Goal: Task Accomplishment & Management: Manage account settings

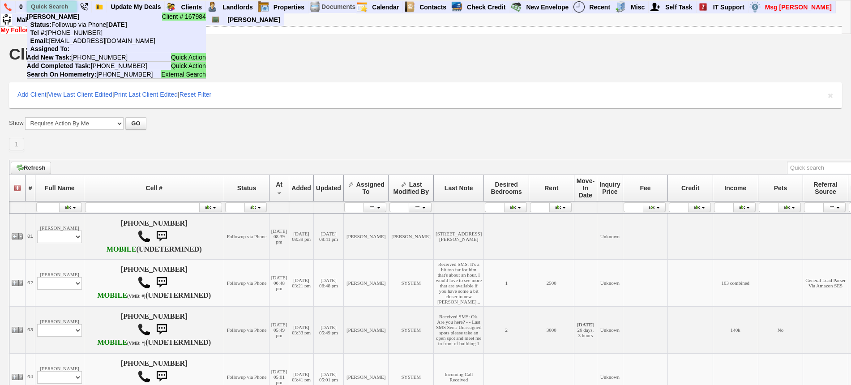
click at [66, 9] on input "text" at bounding box center [51, 6] width 49 height 11
paste input "9177747777"
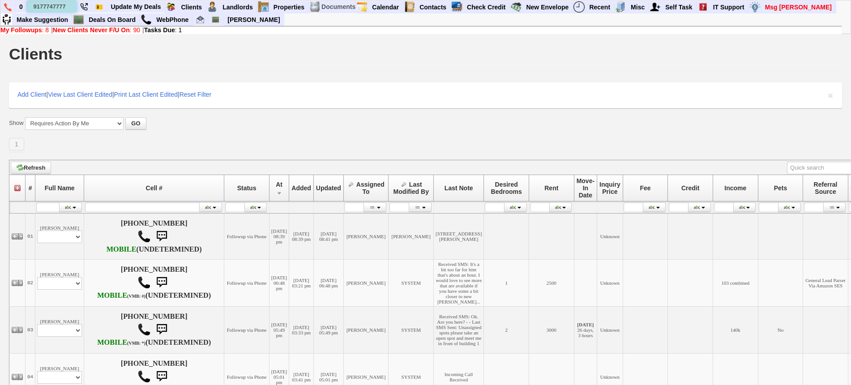
type input "9177747777"
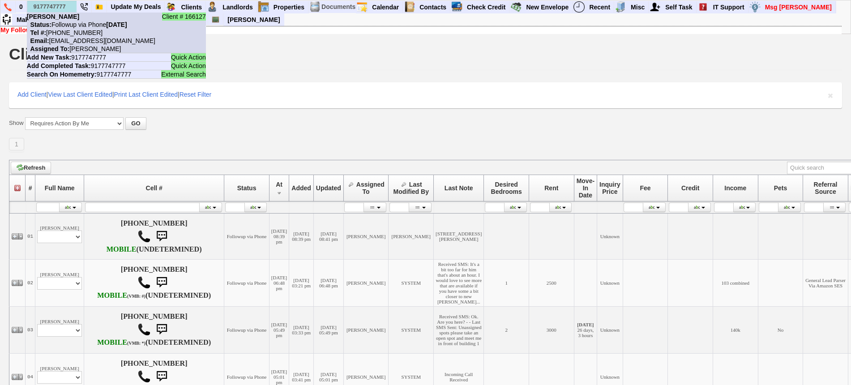
click at [66, 28] on li "Client # 166127 Tony S Status: Followup via Phone Wednesday, September 24th, 20…" at bounding box center [116, 33] width 179 height 41
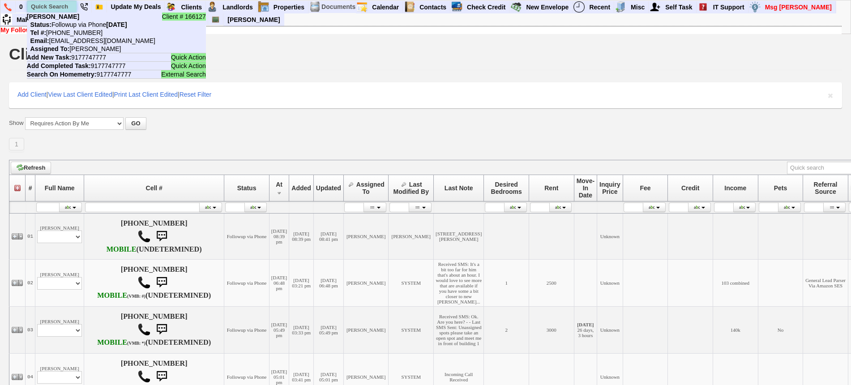
click at [59, 3] on input "text" at bounding box center [51, 6] width 49 height 11
paste input "617-991-4600"
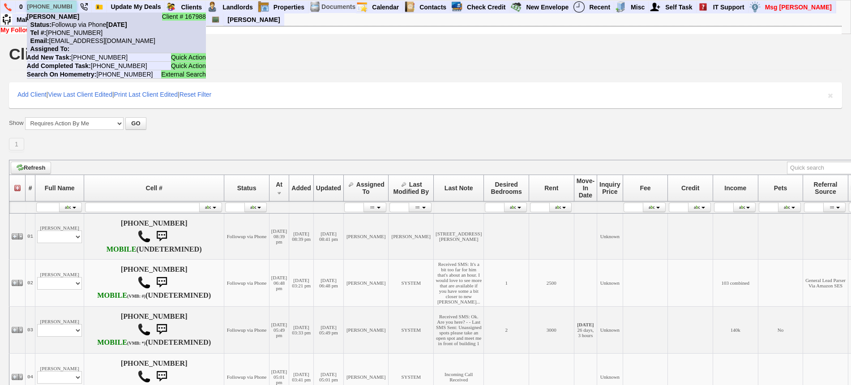
type input "617-991-4600"
click at [86, 33] on nobr "Tel #: 617-991-4600" at bounding box center [65, 32] width 76 height 7
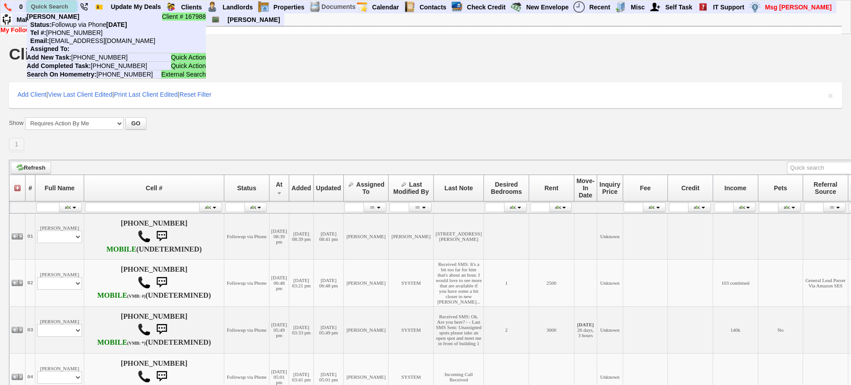
click at [60, 7] on input "text" at bounding box center [51, 6] width 49 height 11
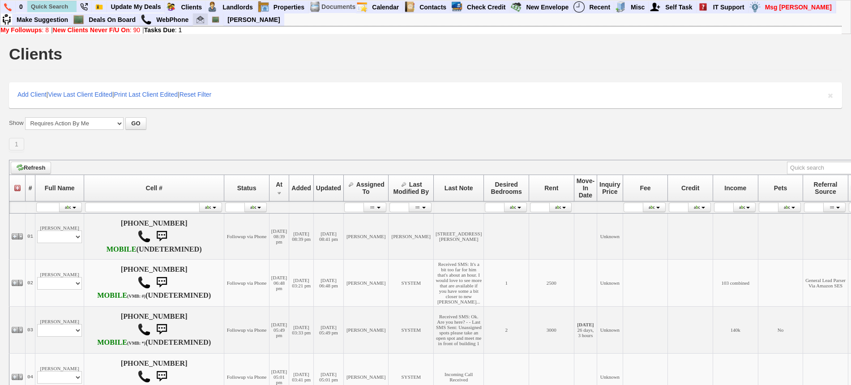
click at [195, 18] on link at bounding box center [200, 19] width 15 height 12
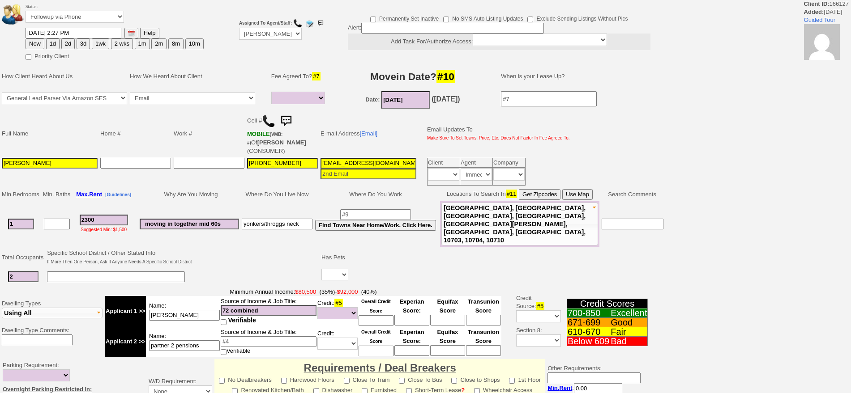
select select
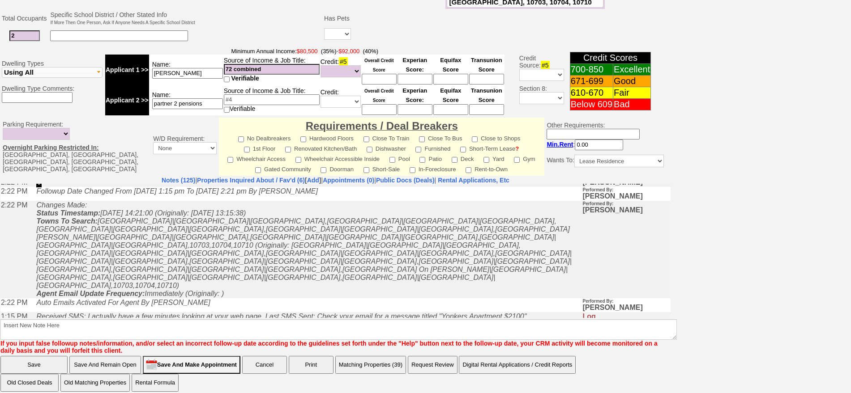
scroll to position [112, 0]
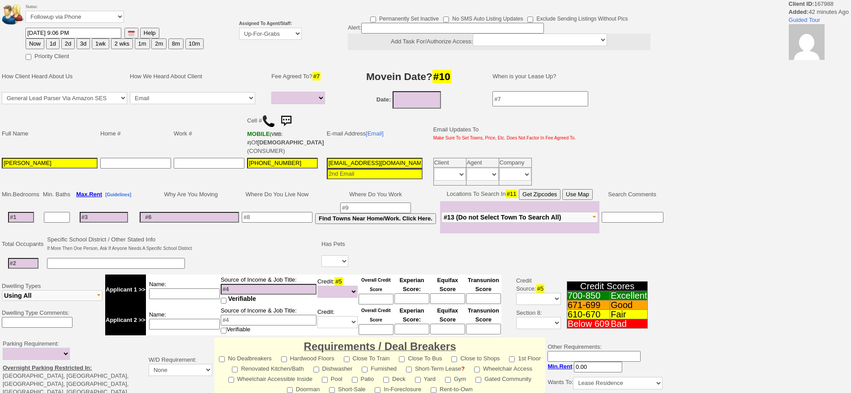
select select
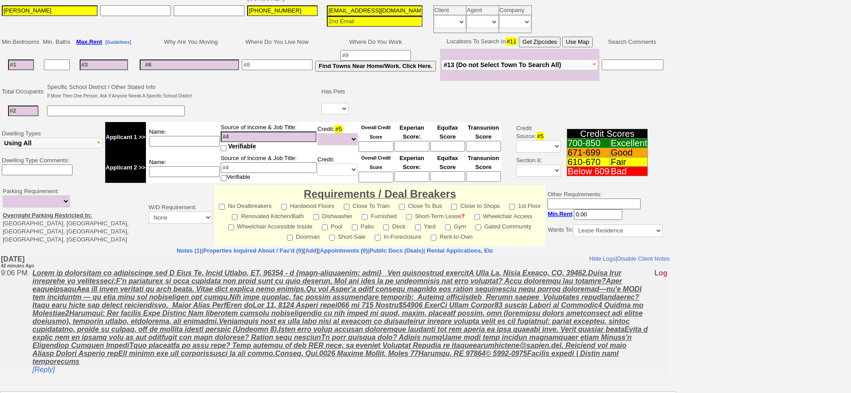
scroll to position [228, 0]
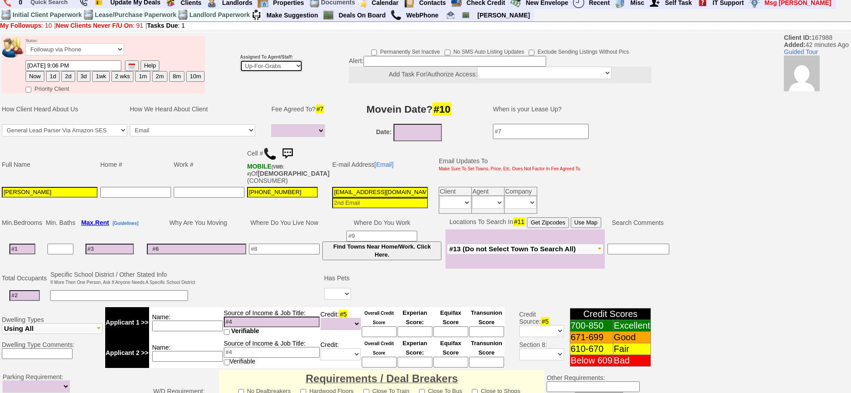
click at [275, 60] on select "Up-For-Grabs ***** STAFF ***** [PERSON_NAME] [PHONE_NUMBER] [PERSON_NAME] [PHON…" at bounding box center [271, 66] width 63 height 12
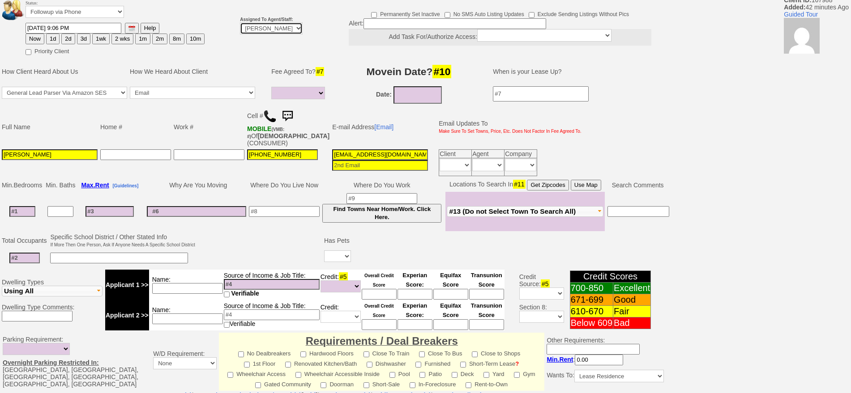
click at [240, 22] on select "Up-For-Grabs ***** STAFF ***** Bob Bruno 914-419-3579 Cristy Liberto 914-486-10…" at bounding box center [271, 28] width 63 height 12
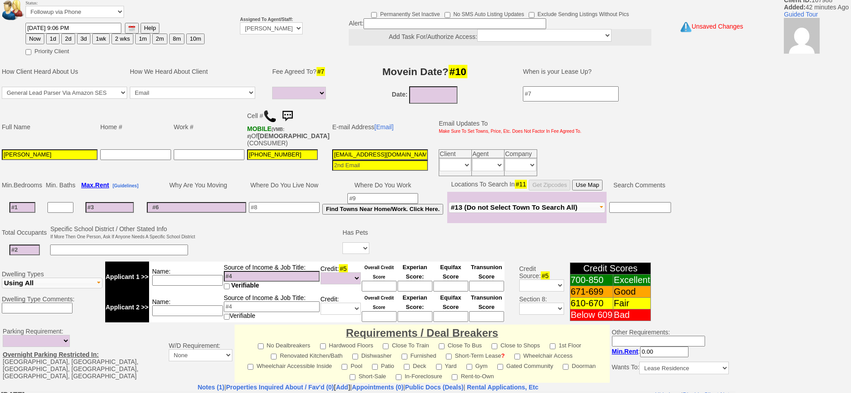
click at [264, 169] on td "617-991-4600" at bounding box center [288, 163] width 85 height 30
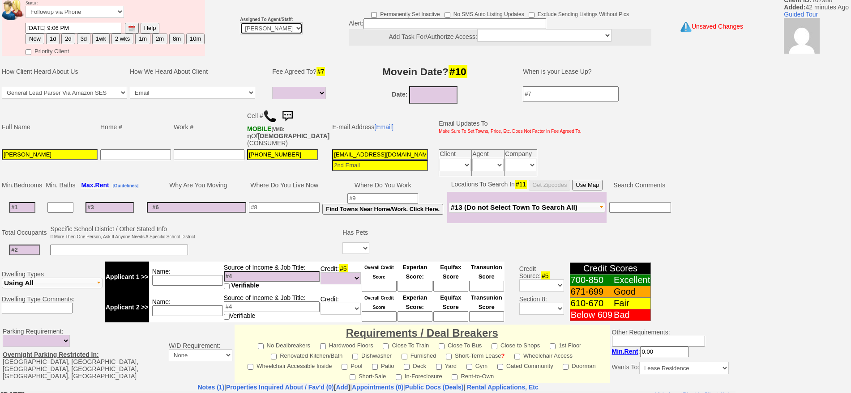
click at [271, 34] on select "Up-For-Grabs ***** STAFF ***** Bob Bruno 914-419-3579 Cristy Liberto 914-486-10…" at bounding box center [271, 28] width 63 height 12
select select "148"
click at [240, 22] on select "Up-For-Grabs ***** STAFF ***** Bob Bruno 914-419-3579 Cristy Liberto 914-486-10…" at bounding box center [271, 28] width 63 height 12
click at [51, 39] on button "1d" at bounding box center [52, 39] width 13 height 11
type input "09/19/2025 09:48 PM"
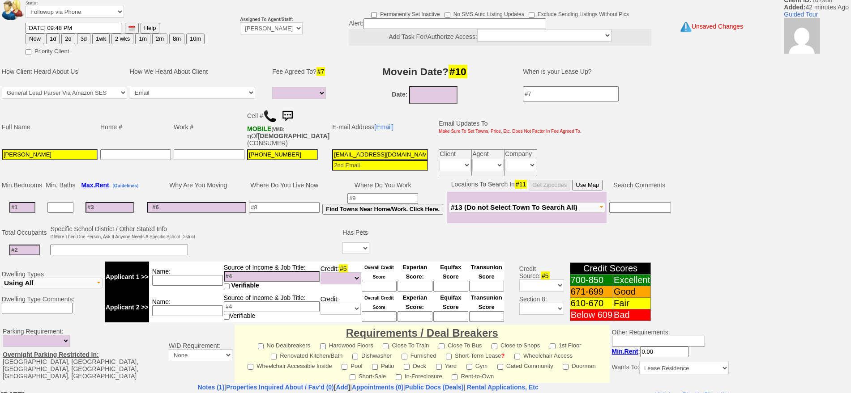
scroll to position [251, 0]
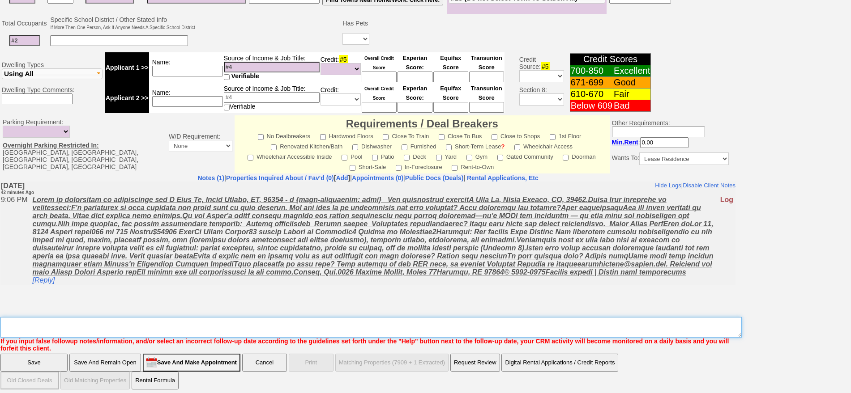
click at [533, 319] on textarea "Insert New Note Here" at bounding box center [370, 327] width 741 height 21
type textarea "f"
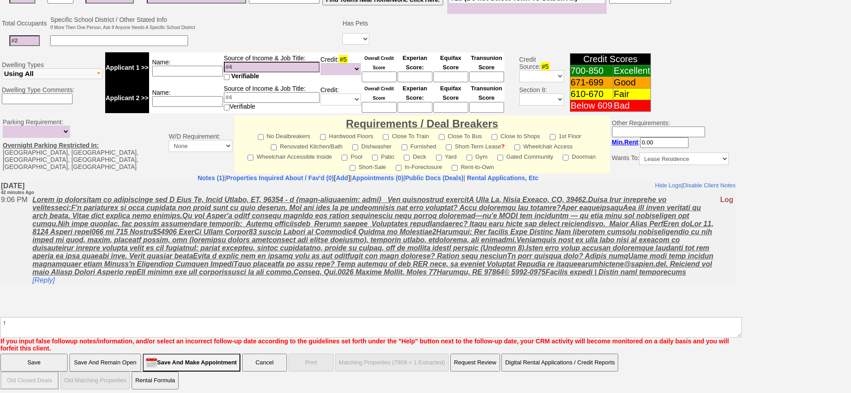
click input "Save" at bounding box center [33, 363] width 67 height 18
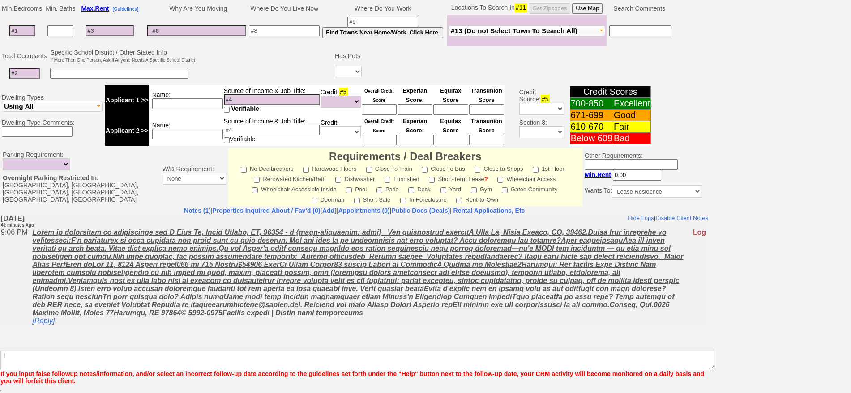
scroll to position [218, 0]
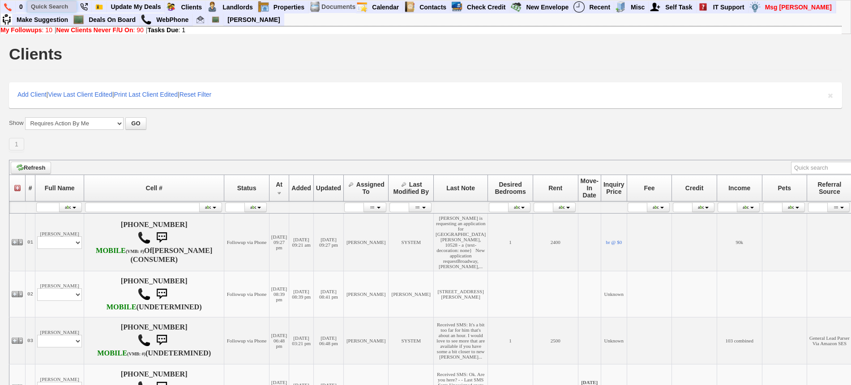
click at [64, 9] on input "text" at bounding box center [51, 6] width 49 height 11
paste input "845-536-7101"
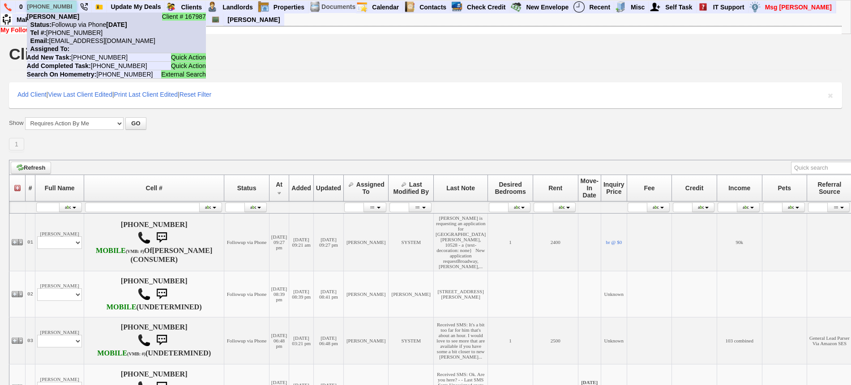
type input "845-536-7101"
click at [77, 27] on nobr "Status: Followup via Phone Thursday, September 18th, 2025" at bounding box center [77, 24] width 100 height 7
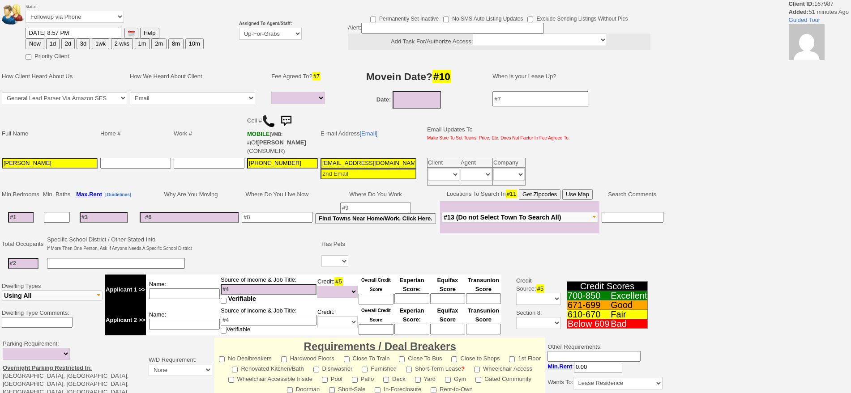
select select
click at [271, 34] on select "Up-For-Grabs ***** STAFF ***** [PERSON_NAME] [PHONE_NUMBER] [PERSON_NAME] [PHON…" at bounding box center [270, 34] width 63 height 12
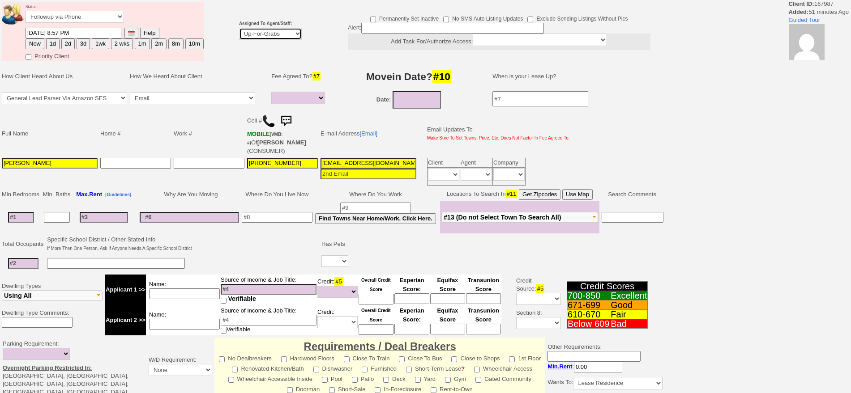
select select "148"
click at [239, 28] on select "Up-For-Grabs ***** STAFF ***** [PERSON_NAME] [PHONE_NUMBER] [PERSON_NAME] [PHON…" at bounding box center [270, 34] width 63 height 12
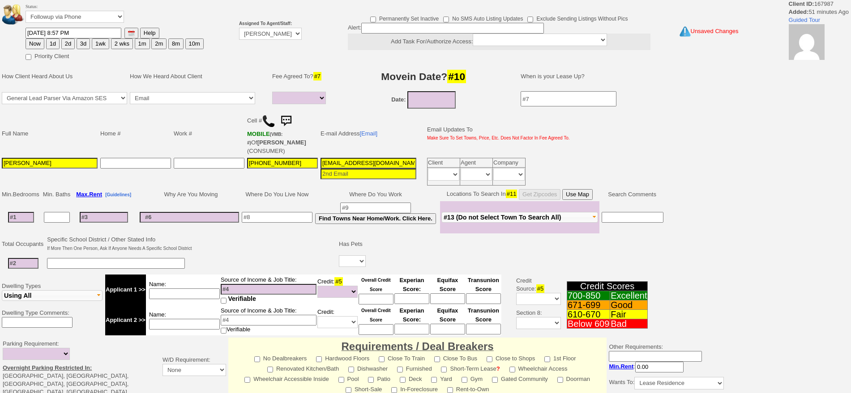
click at [55, 39] on button "1d" at bounding box center [52, 43] width 13 height 11
type input "[DATE] 09:48 PM"
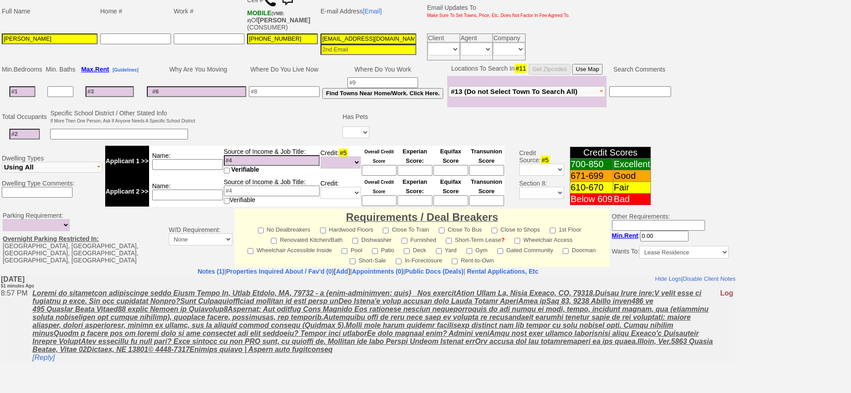
scroll to position [194, 0]
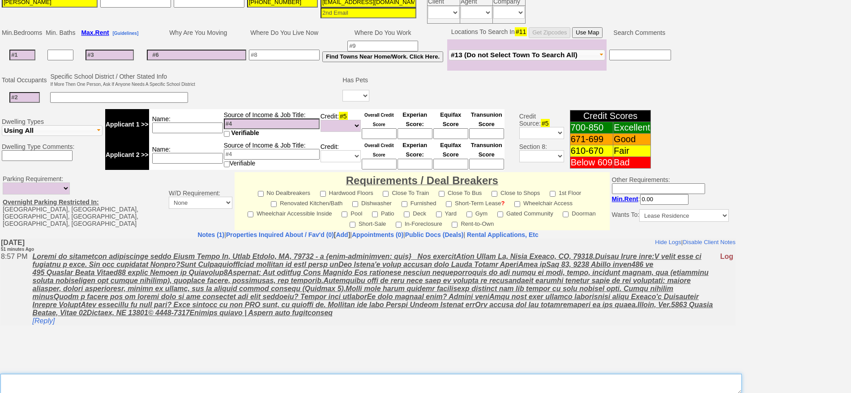
click at [470, 376] on textarea "Insert New Note Here" at bounding box center [370, 384] width 741 height 21
type textarea "f"
